Goal: Task Accomplishment & Management: Use online tool/utility

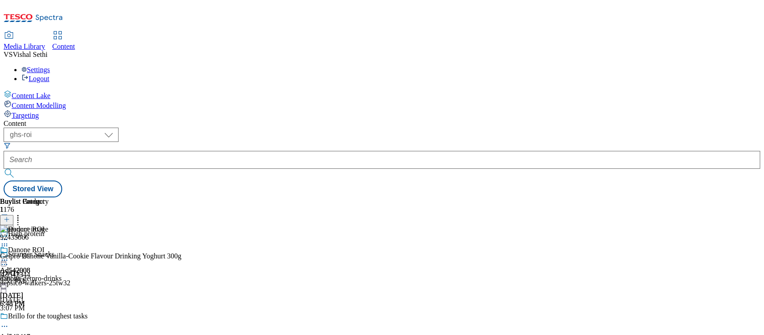
click at [9, 256] on icon at bounding box center [4, 260] width 9 height 9
click at [62, 266] on div "Danone ROI Ad542008 danone-getpro-drinks [DATE] 6:48 PM" at bounding box center [31, 277] width 62 height 62
